Goal: Task Accomplishment & Management: Use online tool/utility

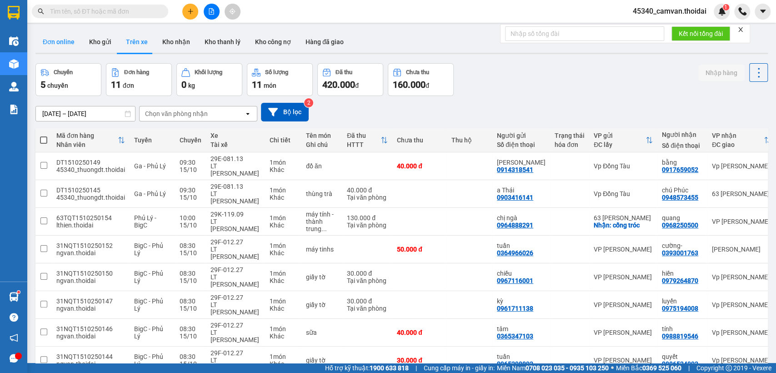
click at [65, 41] on button "Đơn online" at bounding box center [58, 42] width 46 height 22
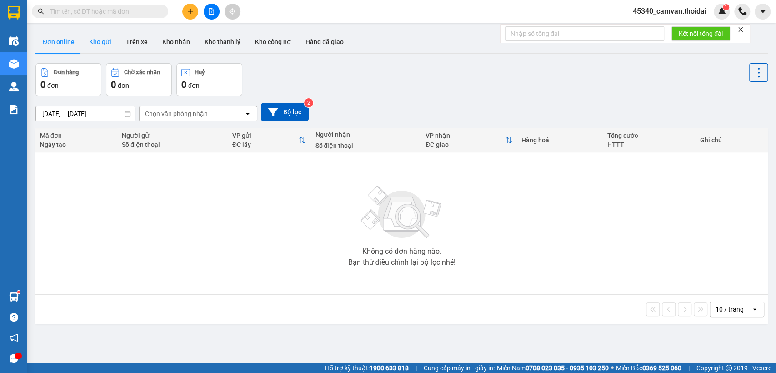
click at [105, 45] on button "Kho gửi" at bounding box center [100, 42] width 37 height 22
type input "[DATE] – [DATE]"
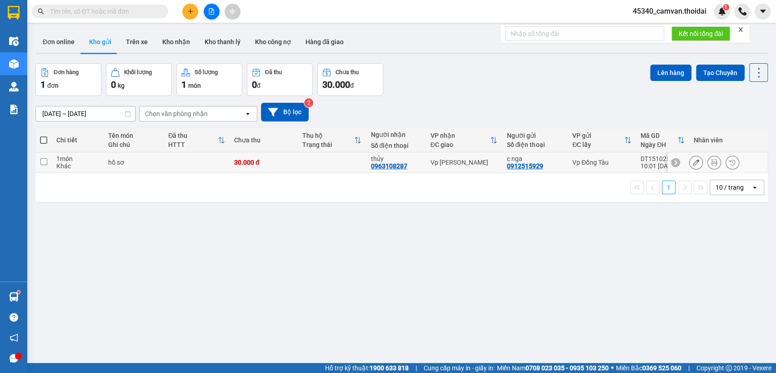
click at [38, 158] on td at bounding box center [43, 162] width 16 height 20
checkbox input "true"
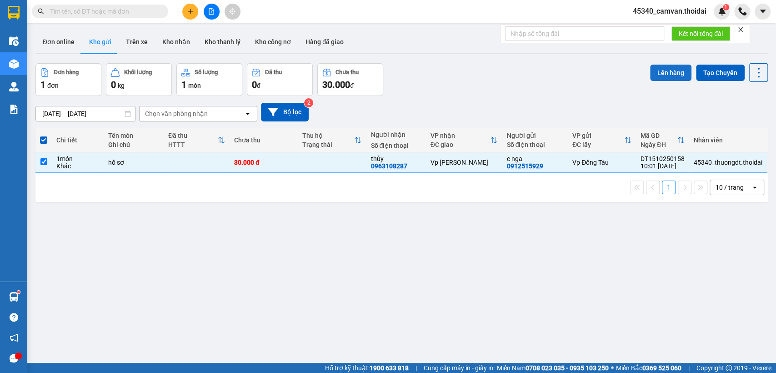
click at [662, 70] on button "Lên hàng" at bounding box center [670, 73] width 41 height 16
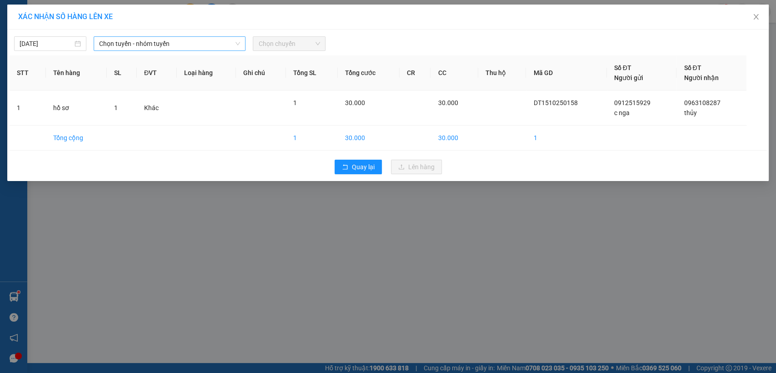
click at [147, 45] on span "Chọn tuyến - nhóm tuyến" at bounding box center [169, 44] width 141 height 14
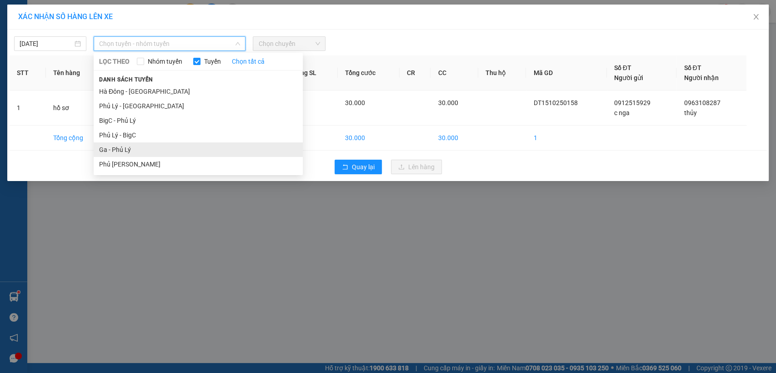
click at [137, 152] on li "Ga - Phủ Lý" at bounding box center [198, 149] width 209 height 15
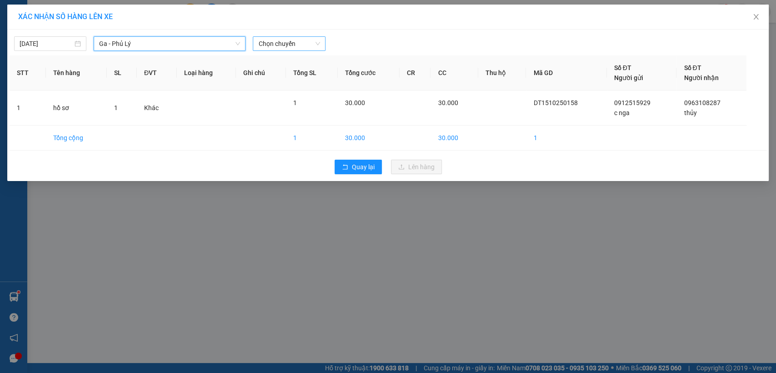
click at [313, 40] on span "Chọn chuyến" at bounding box center [288, 44] width 61 height 14
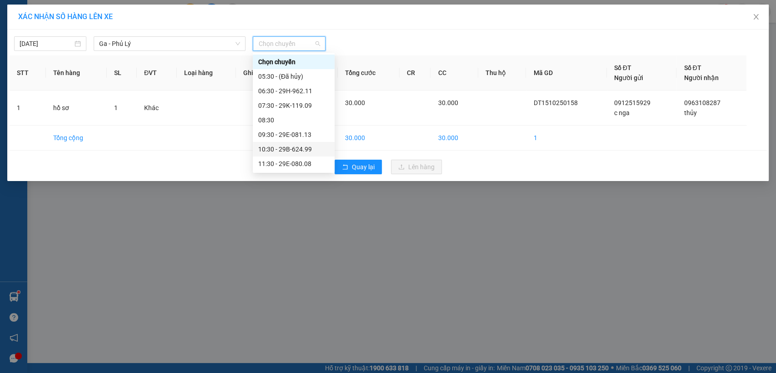
click at [291, 149] on div "10:30 - 29B-624.99" at bounding box center [293, 149] width 71 height 10
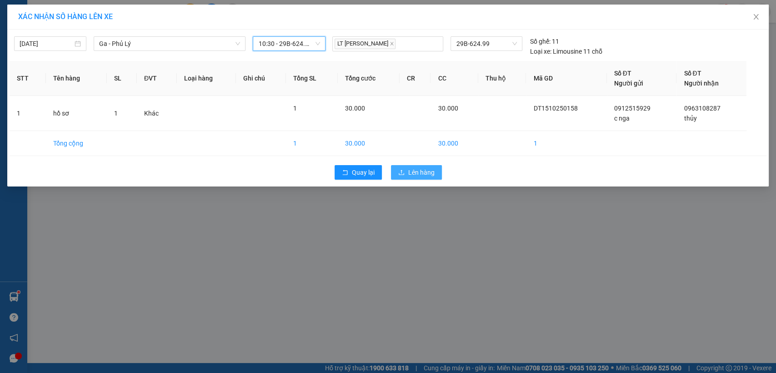
click at [418, 167] on button "Lên hàng" at bounding box center [416, 172] width 51 height 15
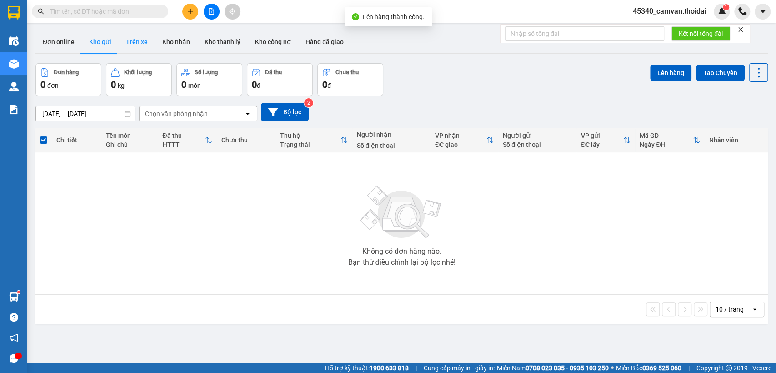
click at [134, 44] on button "Trên xe" at bounding box center [137, 42] width 36 height 22
